Goal: Task Accomplishment & Management: Use online tool/utility

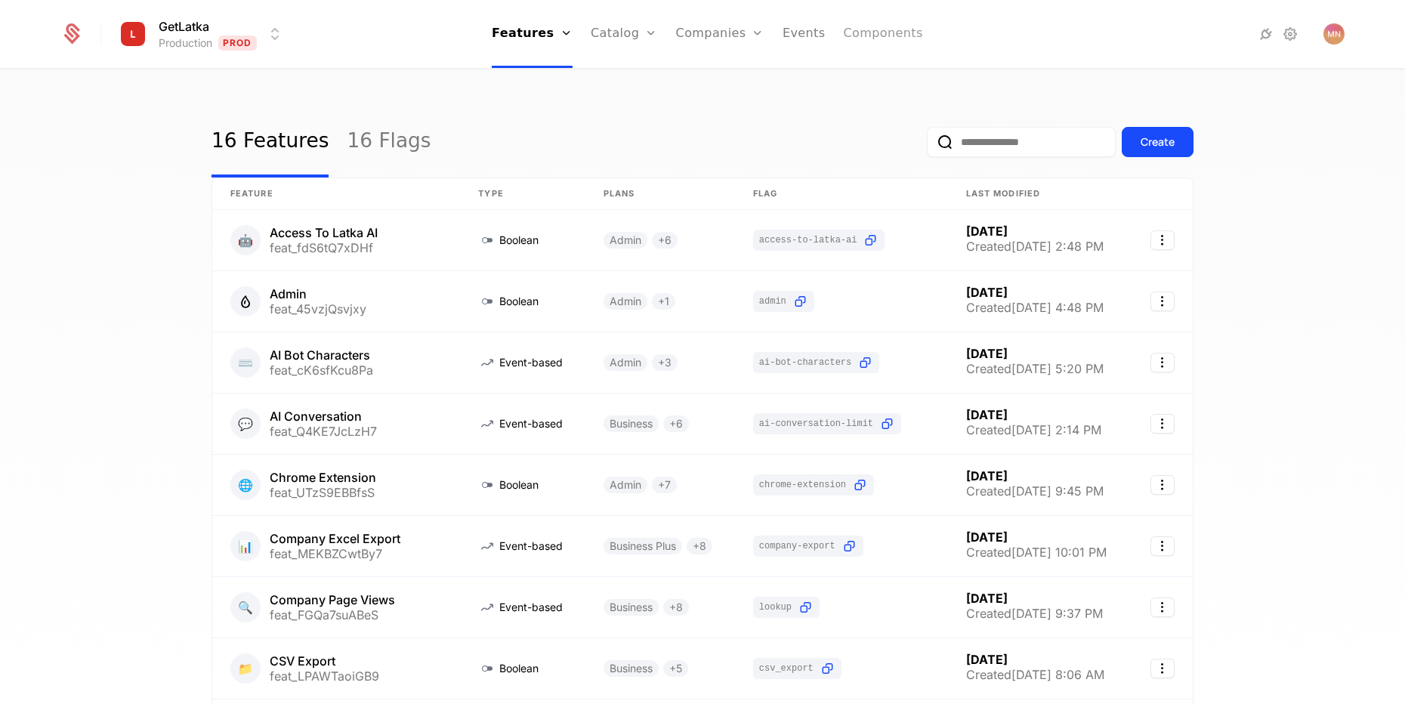
click at [866, 38] on link "Components" at bounding box center [882, 34] width 79 height 68
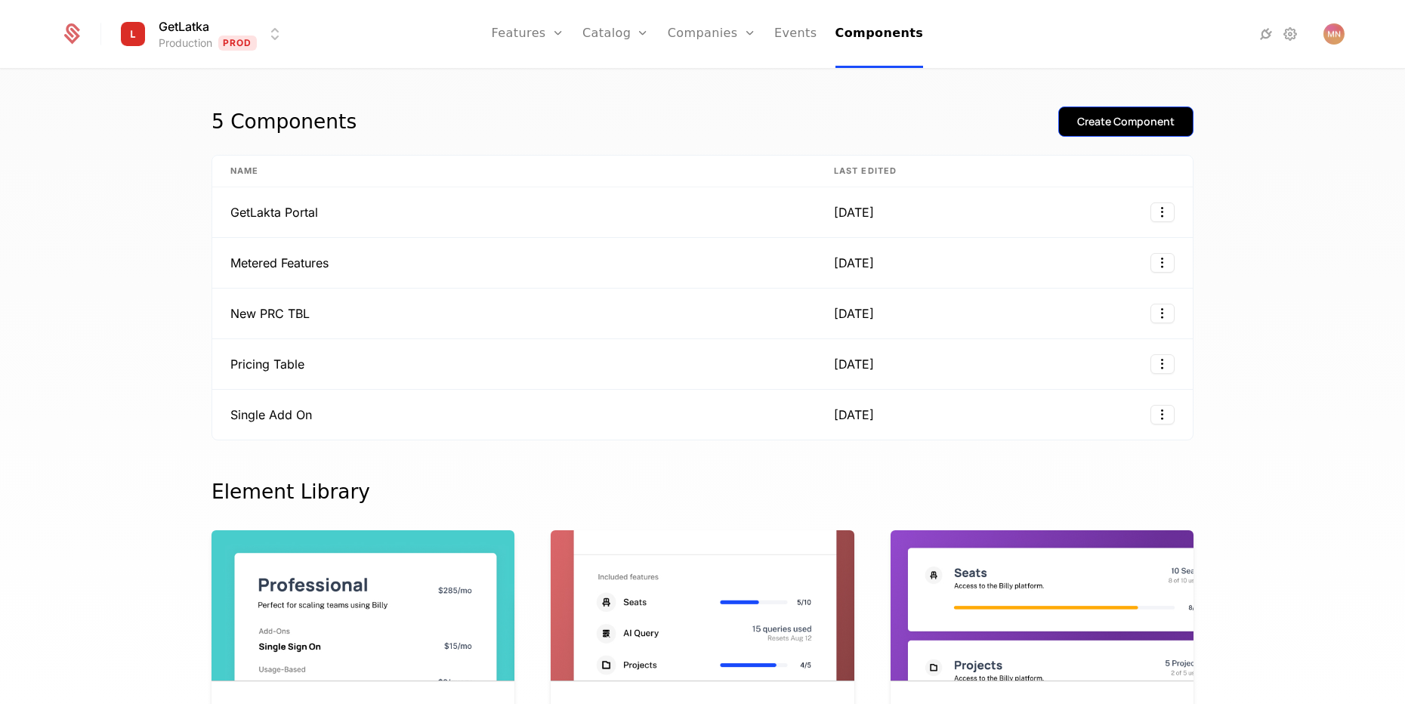
click at [1131, 118] on div "Create Component" at bounding box center [1125, 121] width 97 height 15
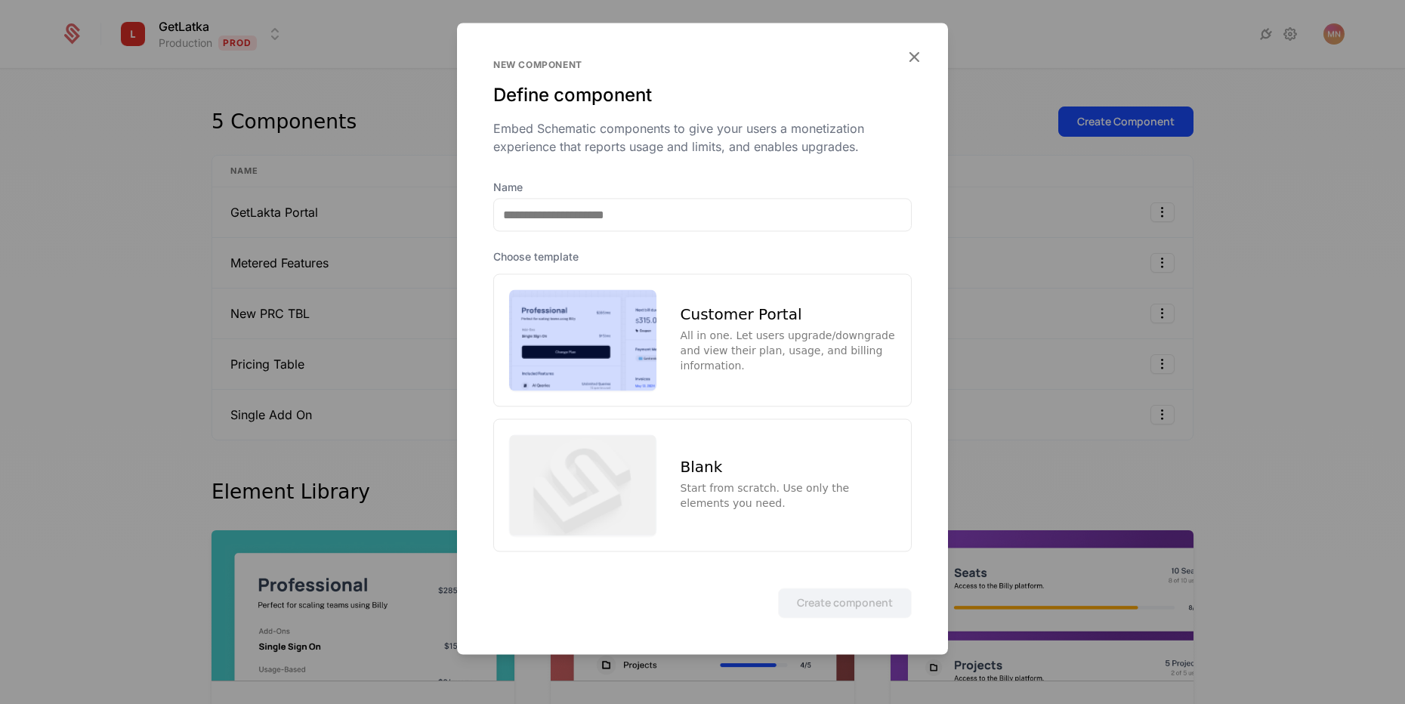
click at [767, 496] on div "Start from scratch. Use only the elements you need." at bounding box center [787, 495] width 215 height 30
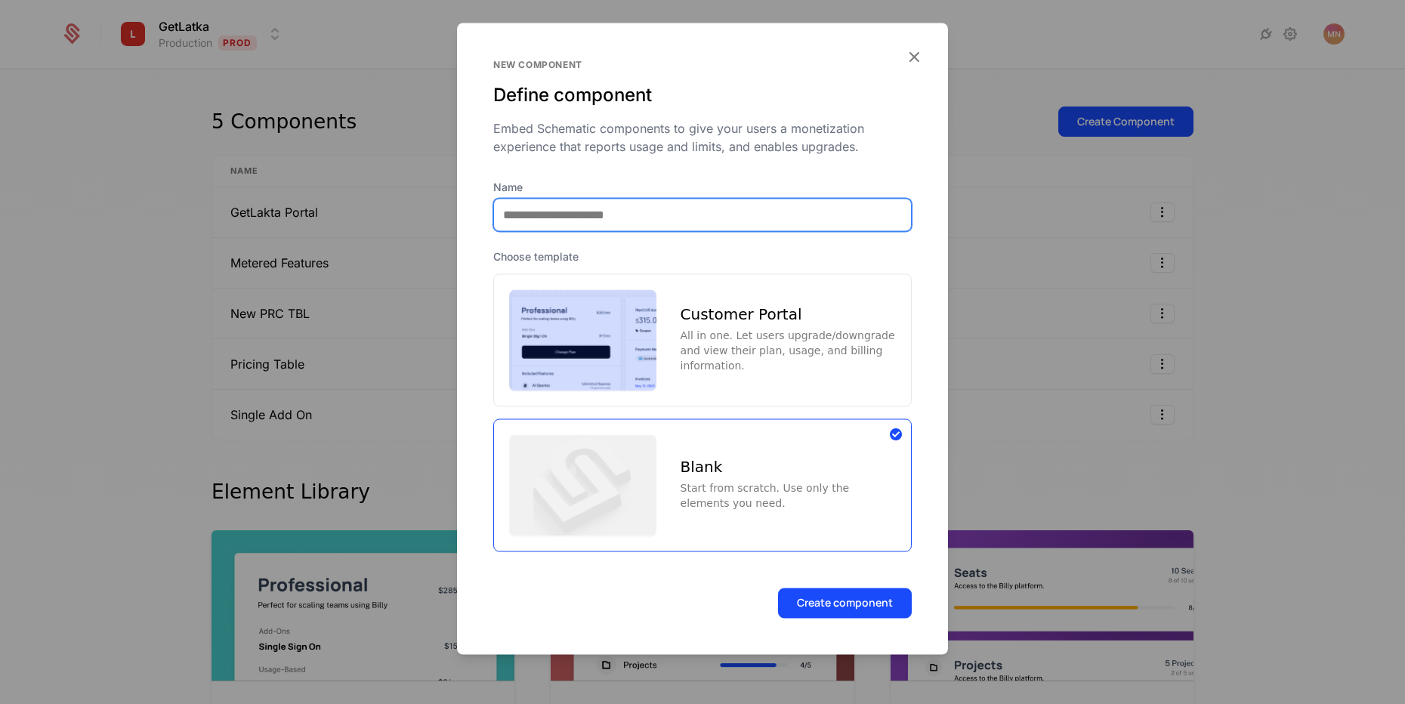
click at [702, 215] on input "Name" at bounding box center [702, 215] width 417 height 32
type input "***"
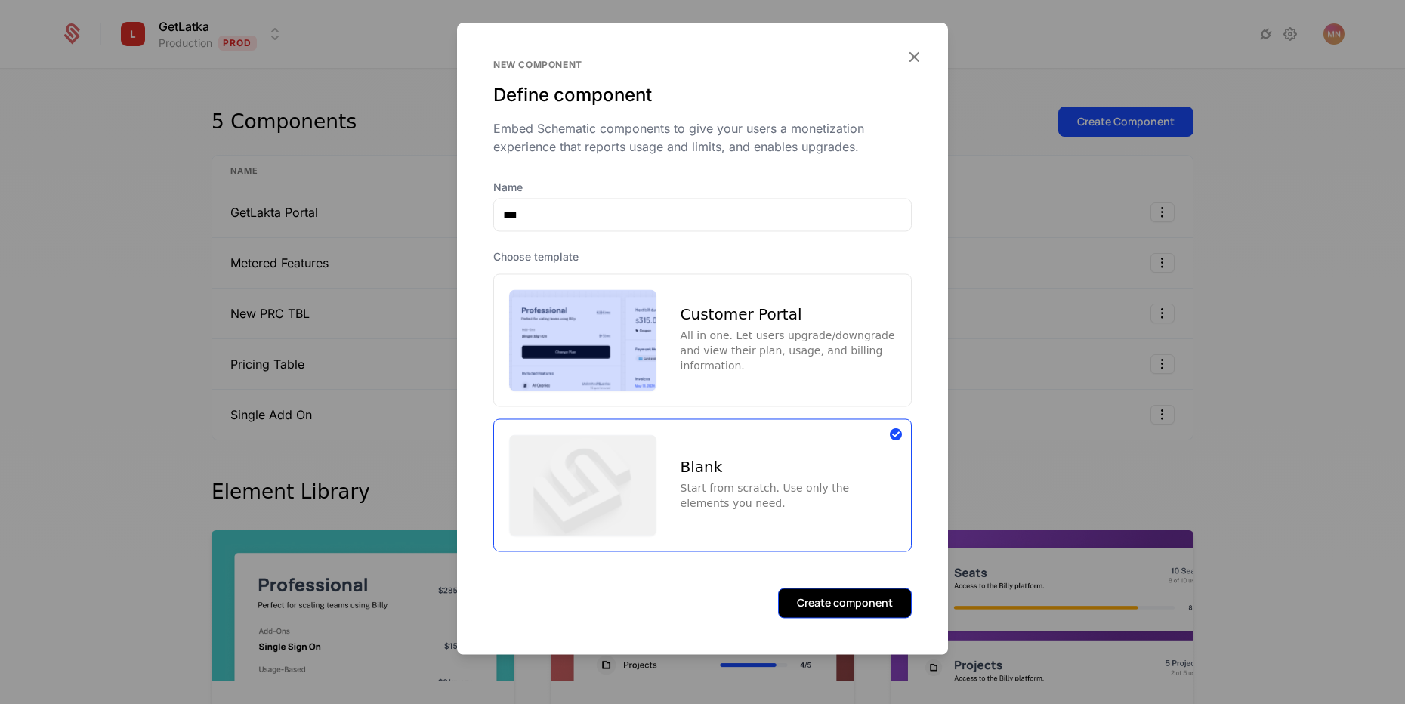
click at [852, 609] on button "Create component" at bounding box center [845, 603] width 134 height 30
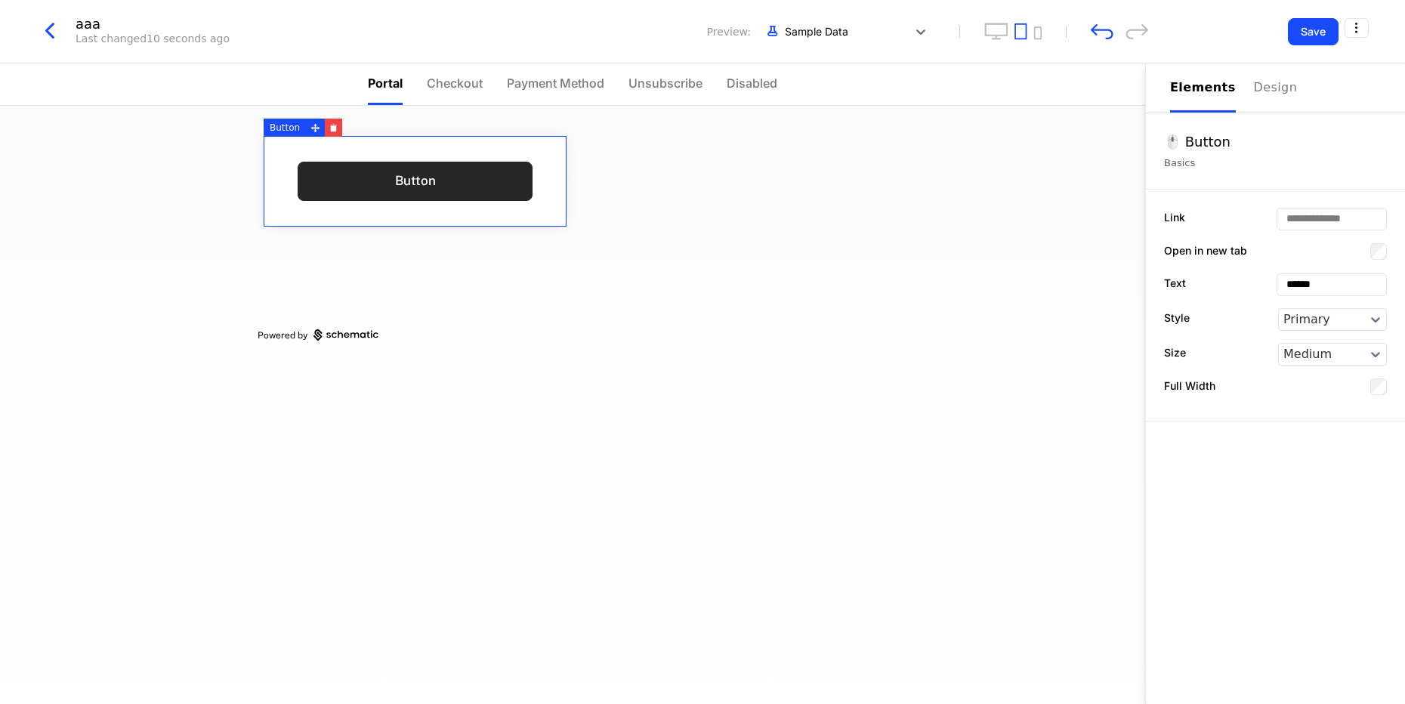
click at [383, 177] on link "Button" at bounding box center [415, 181] width 235 height 39
click at [1346, 221] on input "Link" at bounding box center [1331, 218] width 109 height 21
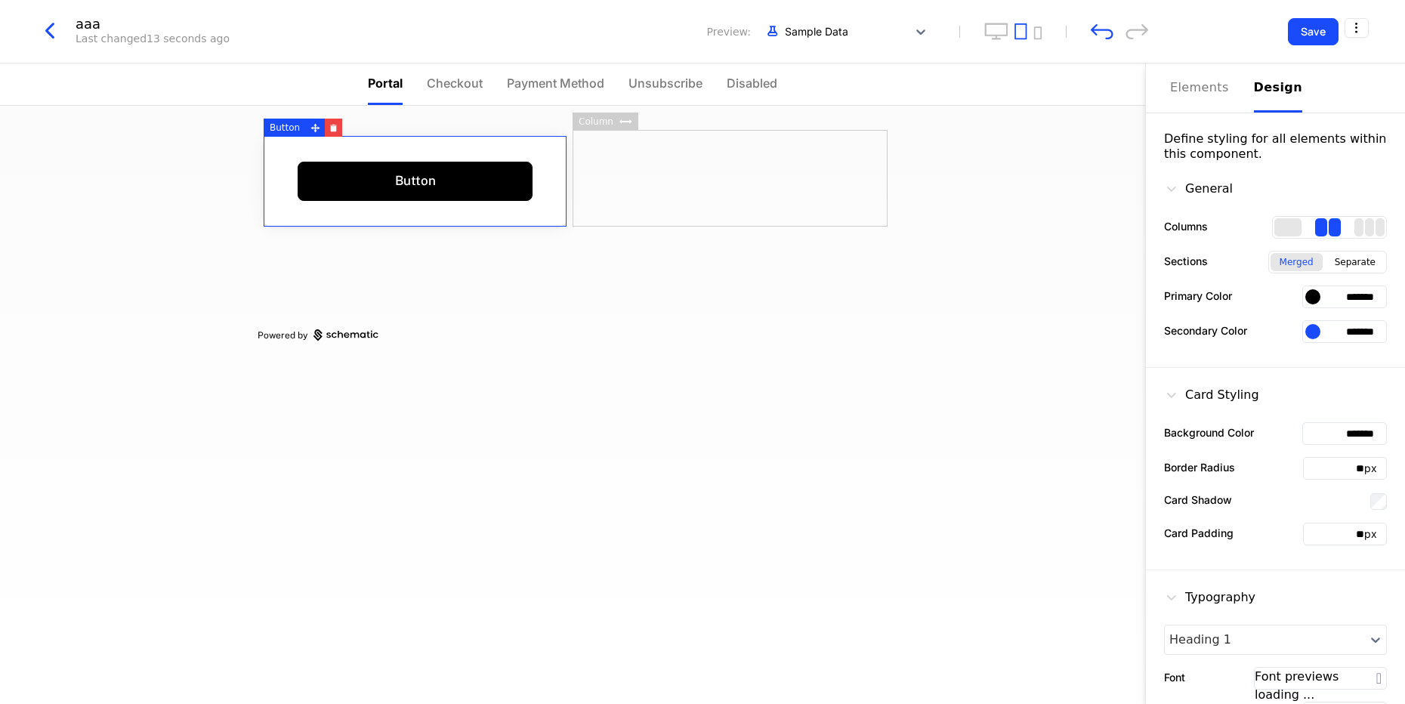
click at [1272, 88] on div "Design" at bounding box center [1278, 88] width 48 height 18
click at [1198, 87] on div "Elements" at bounding box center [1203, 88] width 66 height 18
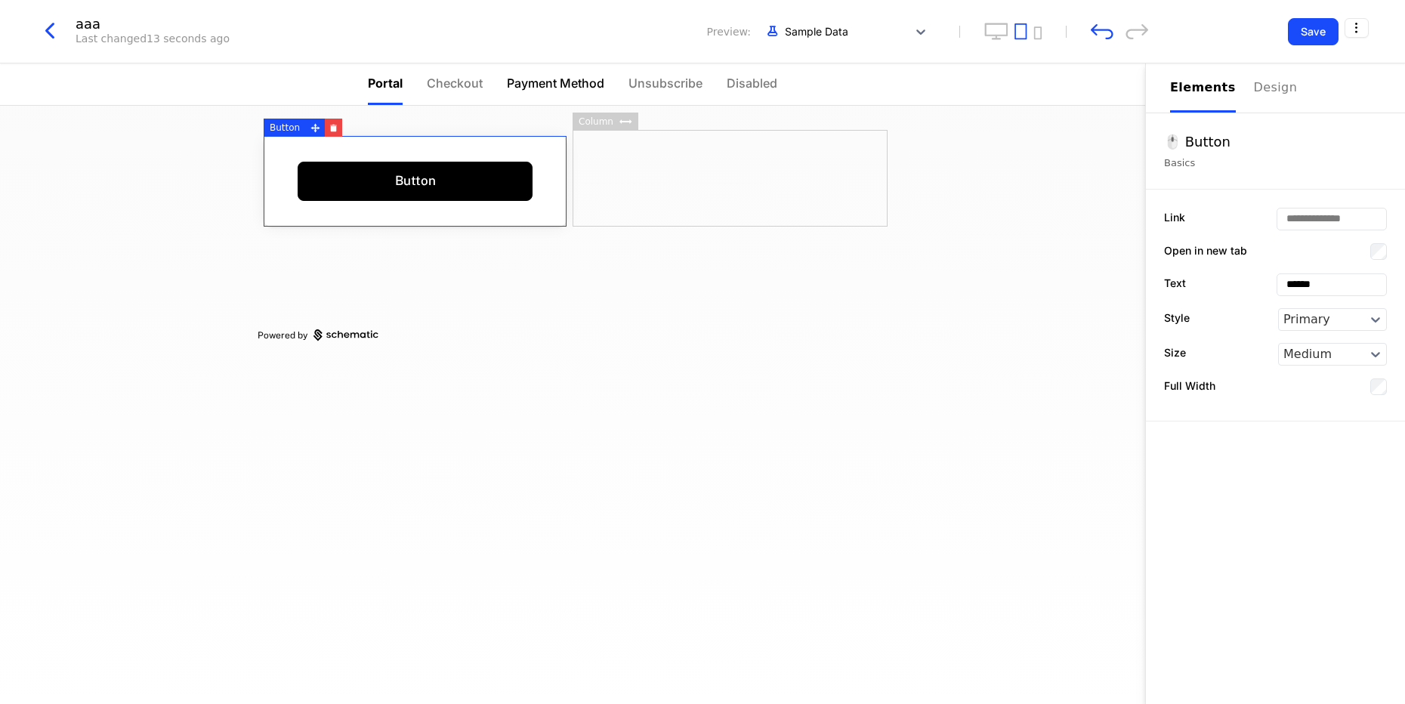
click at [560, 81] on span "Payment Method" at bounding box center [555, 83] width 97 height 18
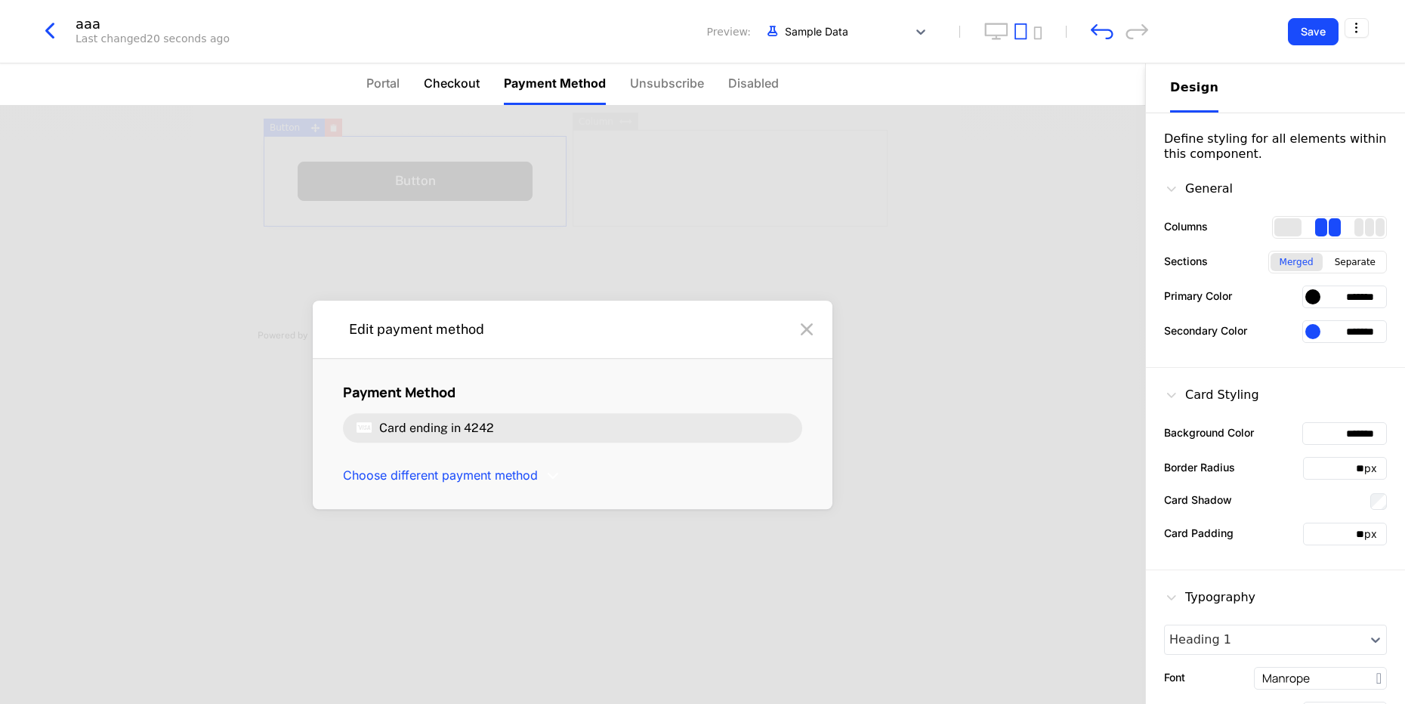
click at [452, 83] on span "Checkout" at bounding box center [452, 83] width 56 height 18
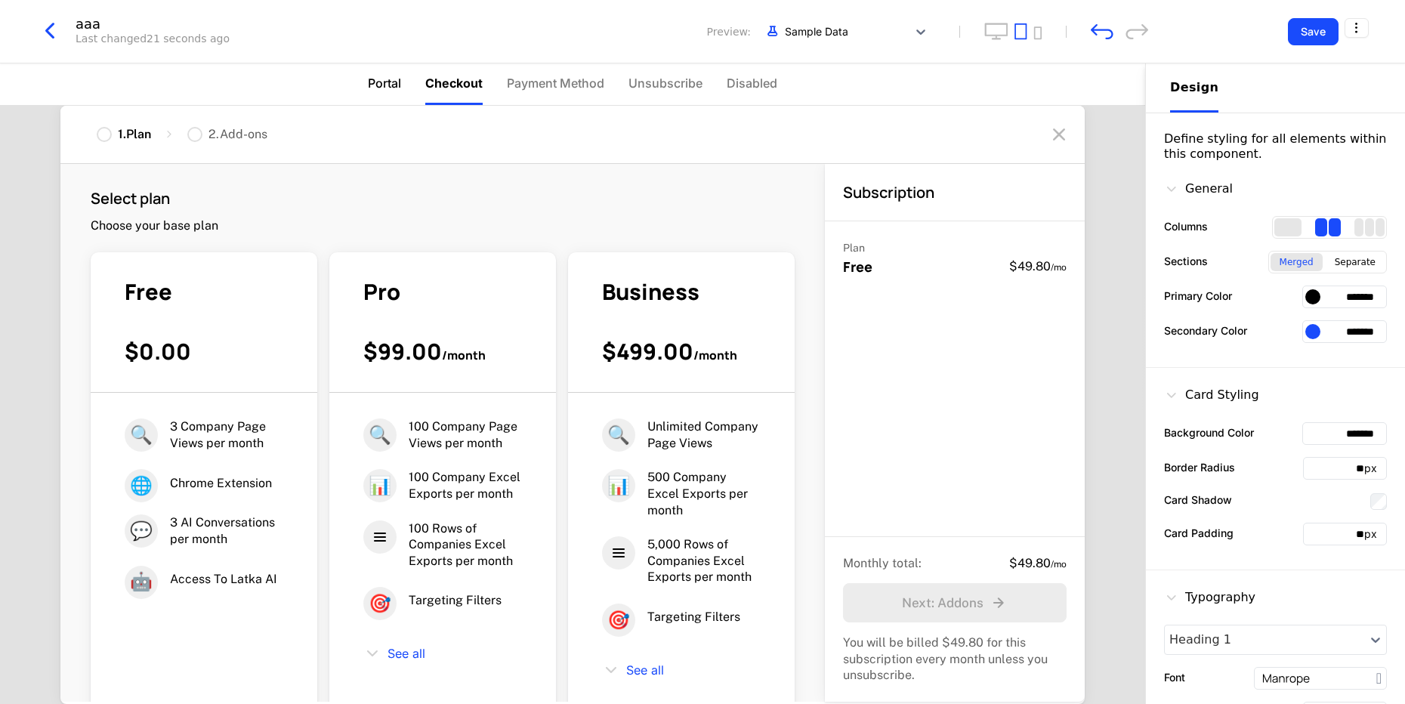
click at [385, 79] on span "Portal" at bounding box center [384, 83] width 33 height 18
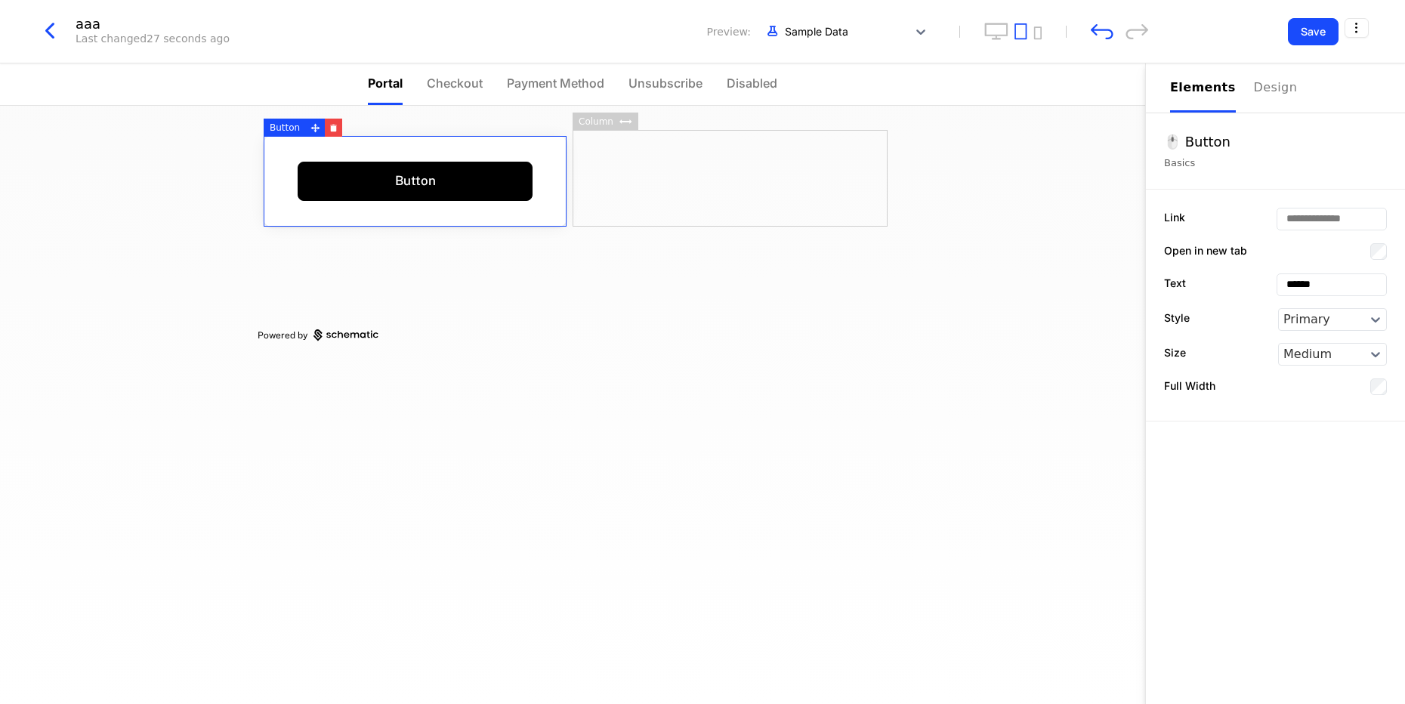
click at [1196, 93] on div "Elements" at bounding box center [1203, 88] width 66 height 18
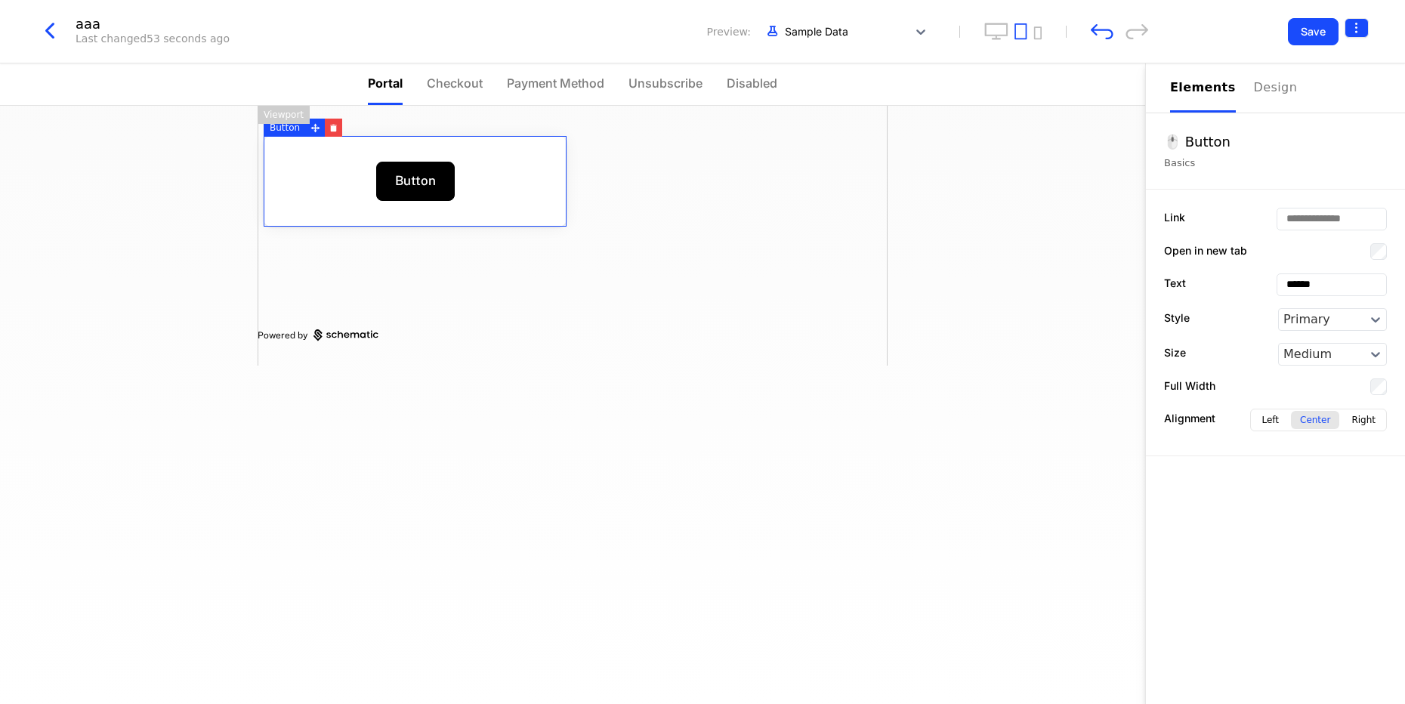
click at [1367, 28] on html "GetLatka Production Prod Features Features Flags Catalog Plans Add Ons Credits …" at bounding box center [702, 352] width 1405 height 704
click at [1225, 159] on div "Close" at bounding box center [1233, 156] width 33 height 15
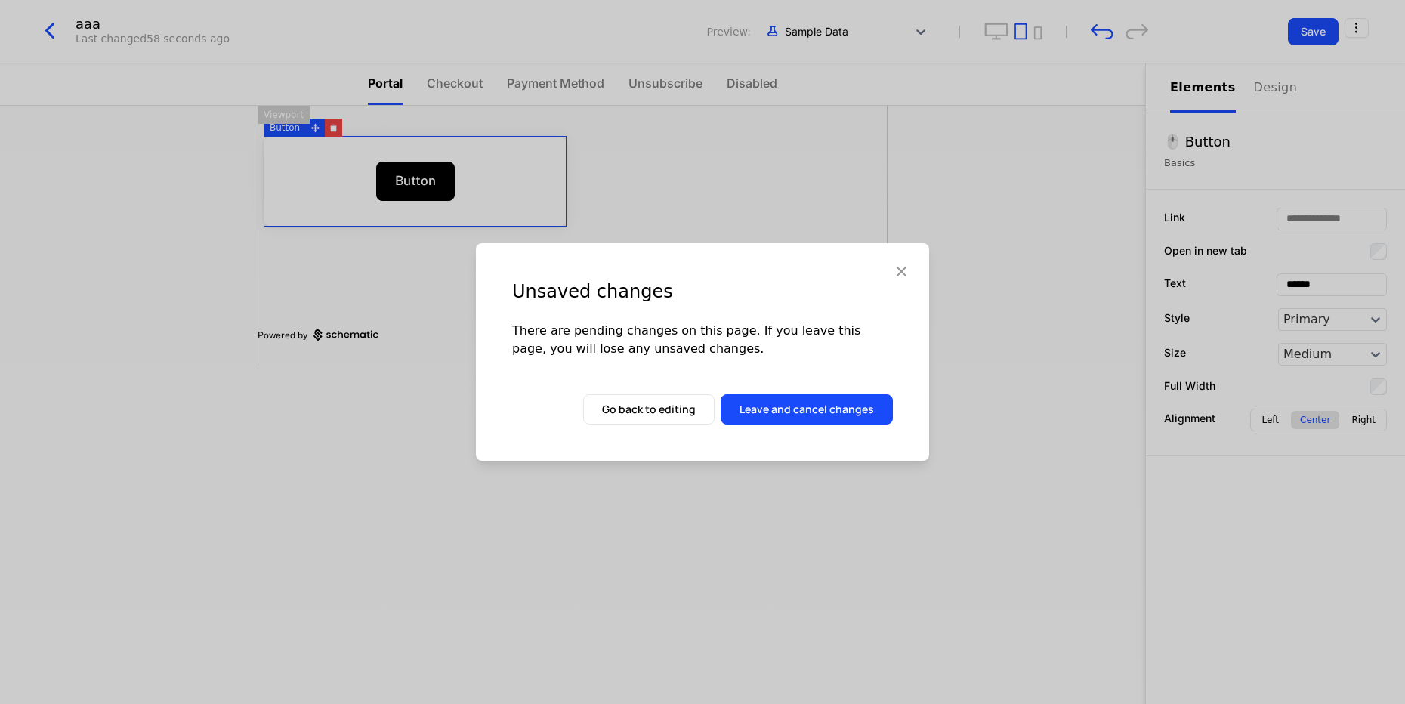
click at [721, 414] on div "Go back to editing Leave and cancel changes" at bounding box center [738, 409] width 310 height 30
click at [754, 414] on button "Leave and cancel changes" at bounding box center [806, 409] width 172 height 30
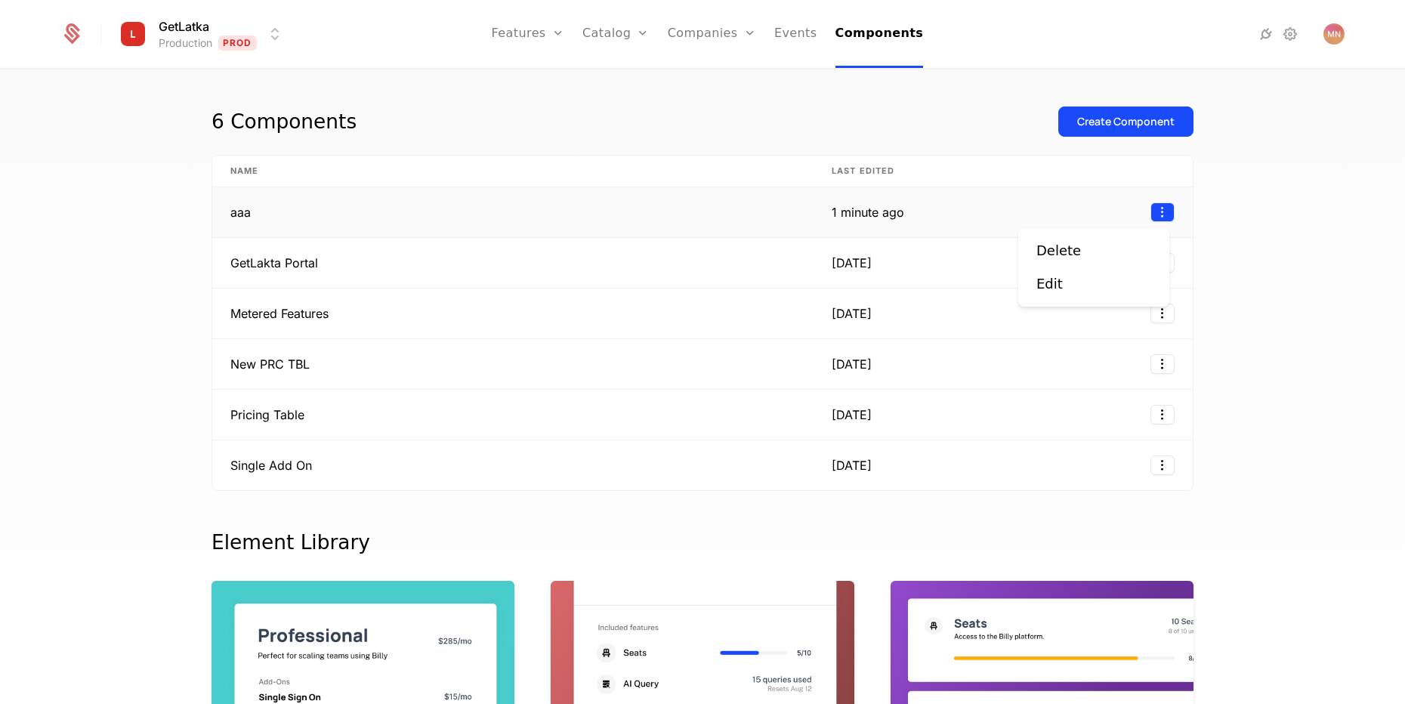
click at [1155, 211] on html "GetLatka Production Prod Features Features Flags Catalog Plans Add Ons Credits …" at bounding box center [702, 352] width 1405 height 704
click at [1031, 283] on div "Delete Edit" at bounding box center [1093, 267] width 151 height 79
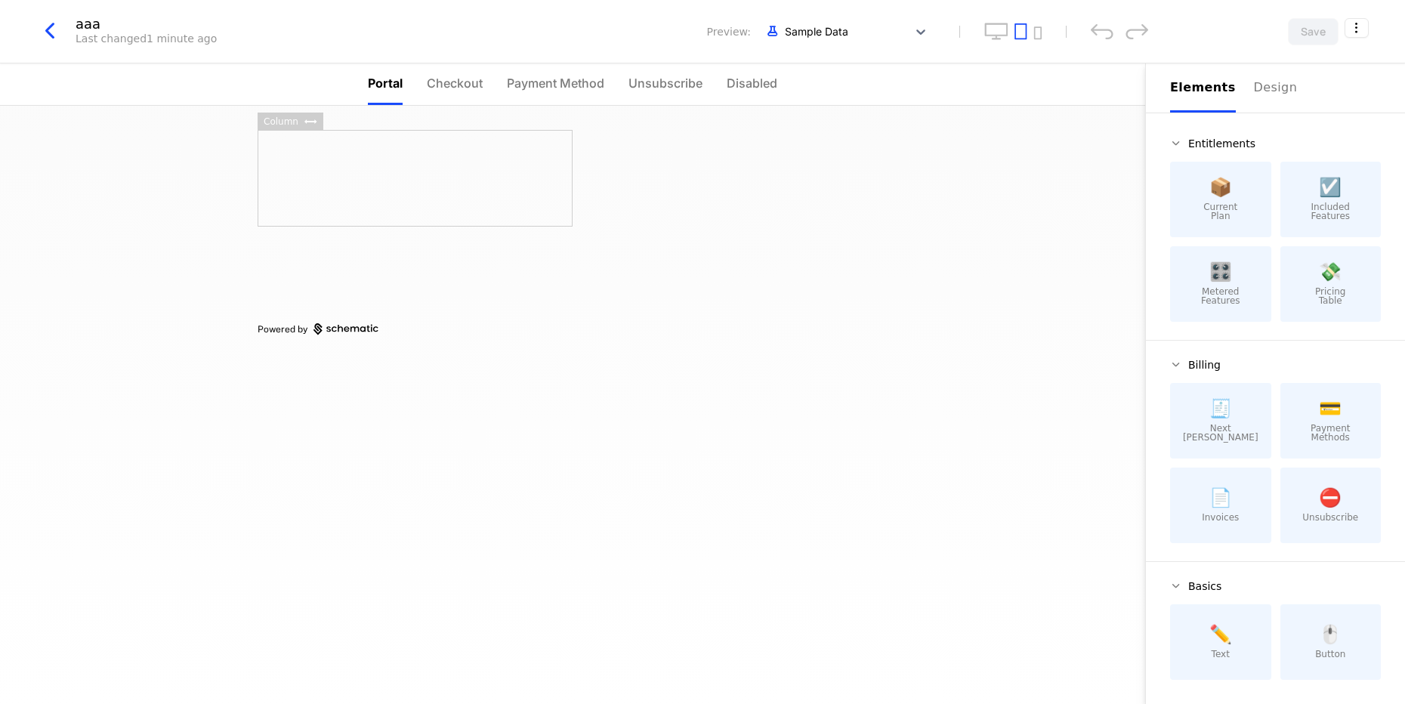
click at [44, 34] on icon "button" at bounding box center [49, 30] width 27 height 27
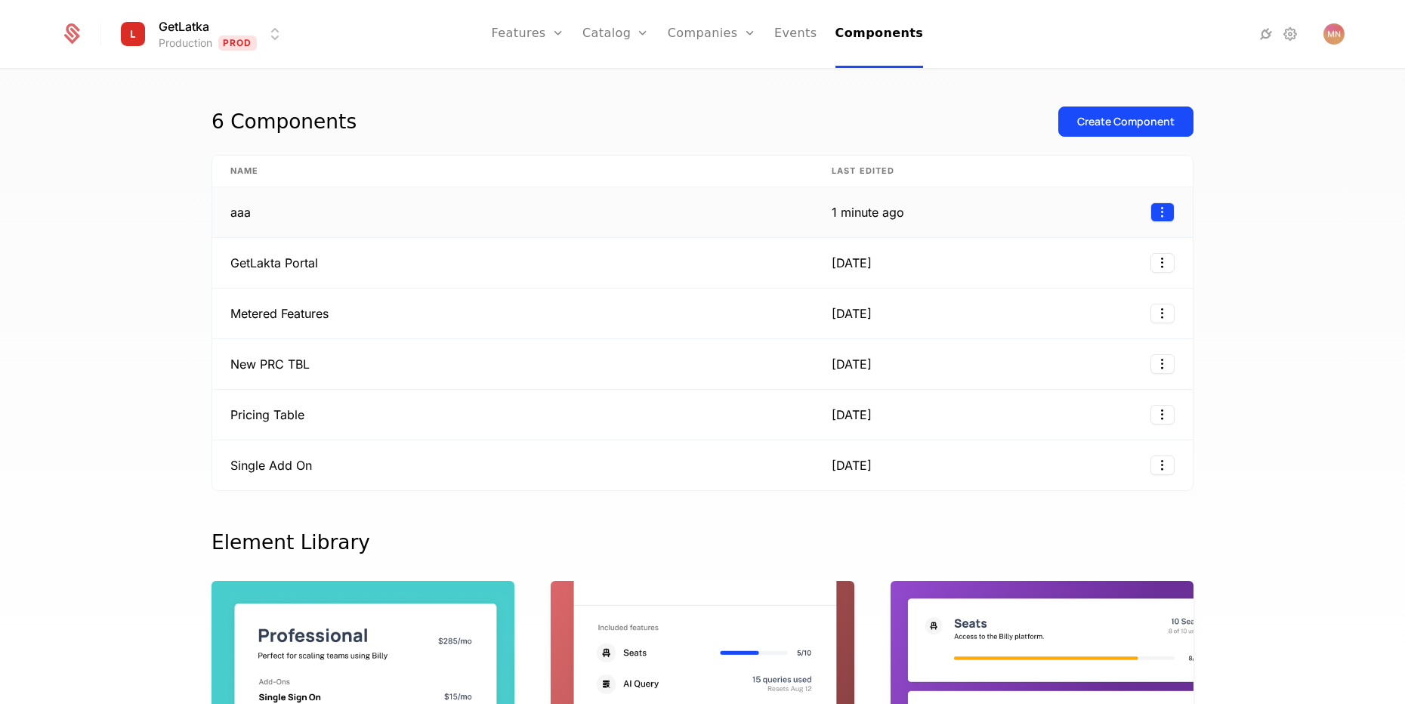
click at [1160, 217] on html "GetLatka Production Prod Features Features Flags Catalog Plans Add Ons Credits …" at bounding box center [702, 352] width 1405 height 704
click at [1071, 255] on div "Delete" at bounding box center [1058, 250] width 45 height 21
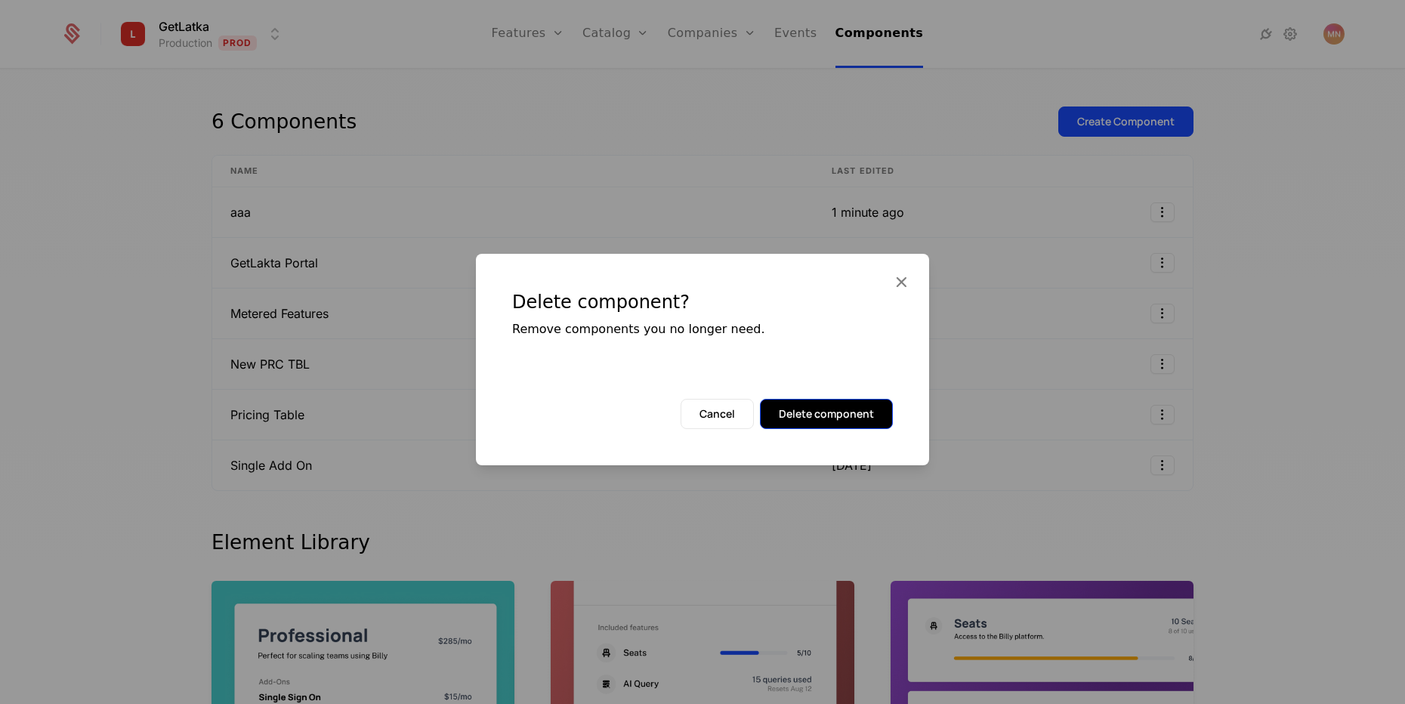
click at [800, 408] on button "Delete component" at bounding box center [826, 414] width 133 height 30
